Goal: Information Seeking & Learning: Learn about a topic

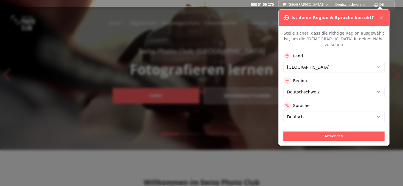
click at [324, 135] on button "Anwenden" at bounding box center [333, 136] width 101 height 9
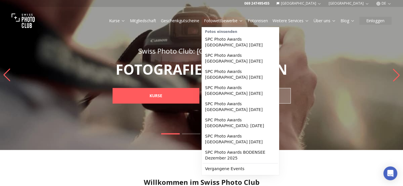
click at [238, 21] on link "Fotowettbewerbe" at bounding box center [223, 21] width 39 height 6
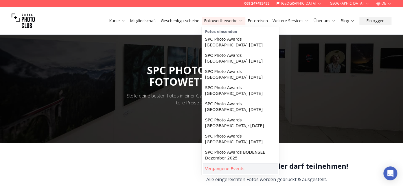
click at [226, 164] on link "Vergangene Events" at bounding box center [240, 169] width 75 height 10
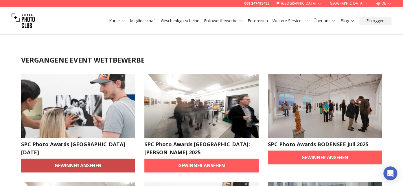
click at [78, 167] on link "Gewinner ansehen" at bounding box center [78, 166] width 114 height 14
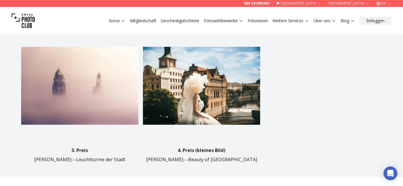
scroll to position [458, 0]
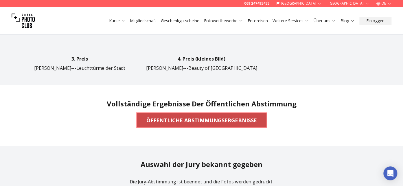
click at [178, 116] on b "ÖFFENTLICHE ABSTIMMUNGSERGEBNISSE" at bounding box center [201, 120] width 110 height 8
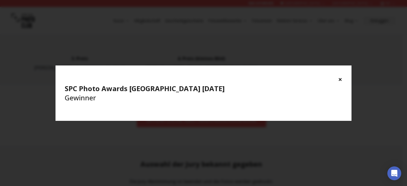
click at [341, 81] on button "×" at bounding box center [340, 79] width 4 height 9
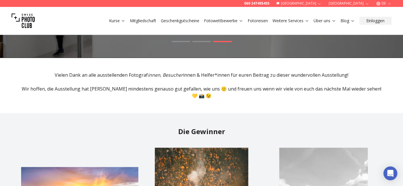
scroll to position [0, 0]
